Goal: Submit feedback/report problem

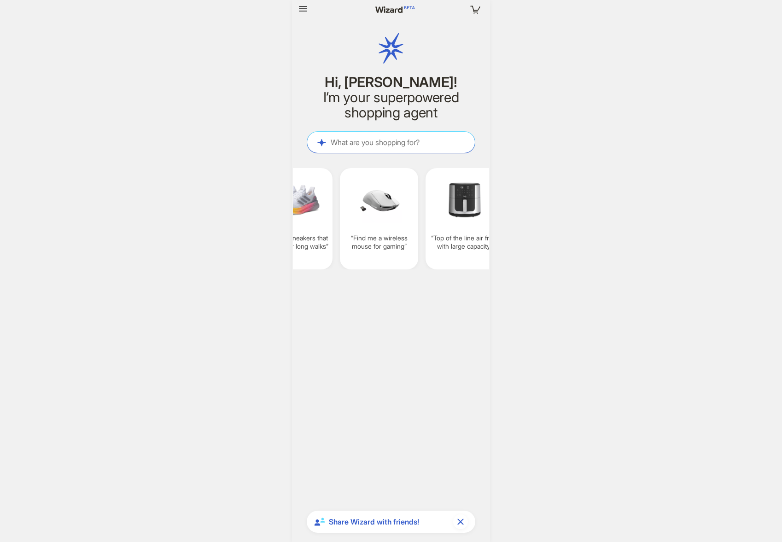
scroll to position [0, 896]
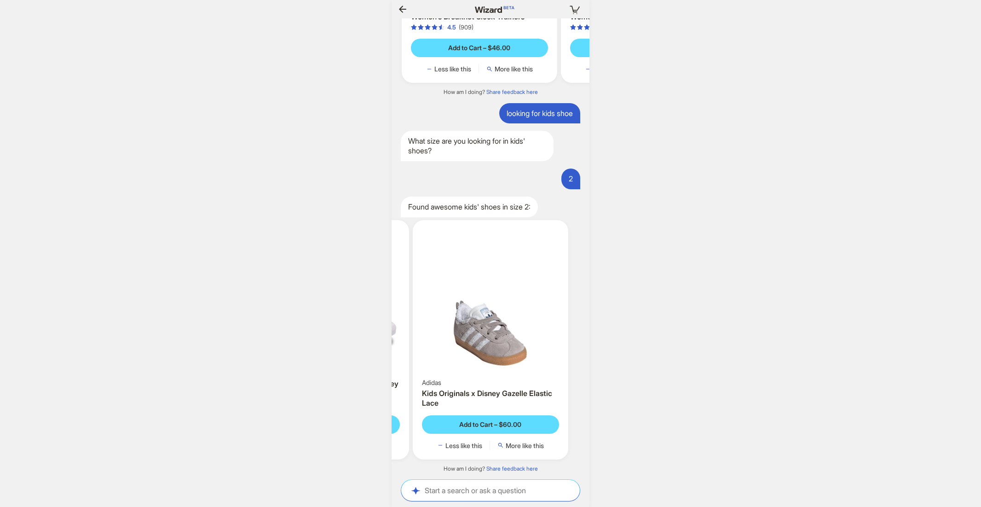
scroll to position [0, 982]
